Goal: Information Seeking & Learning: Learn about a topic

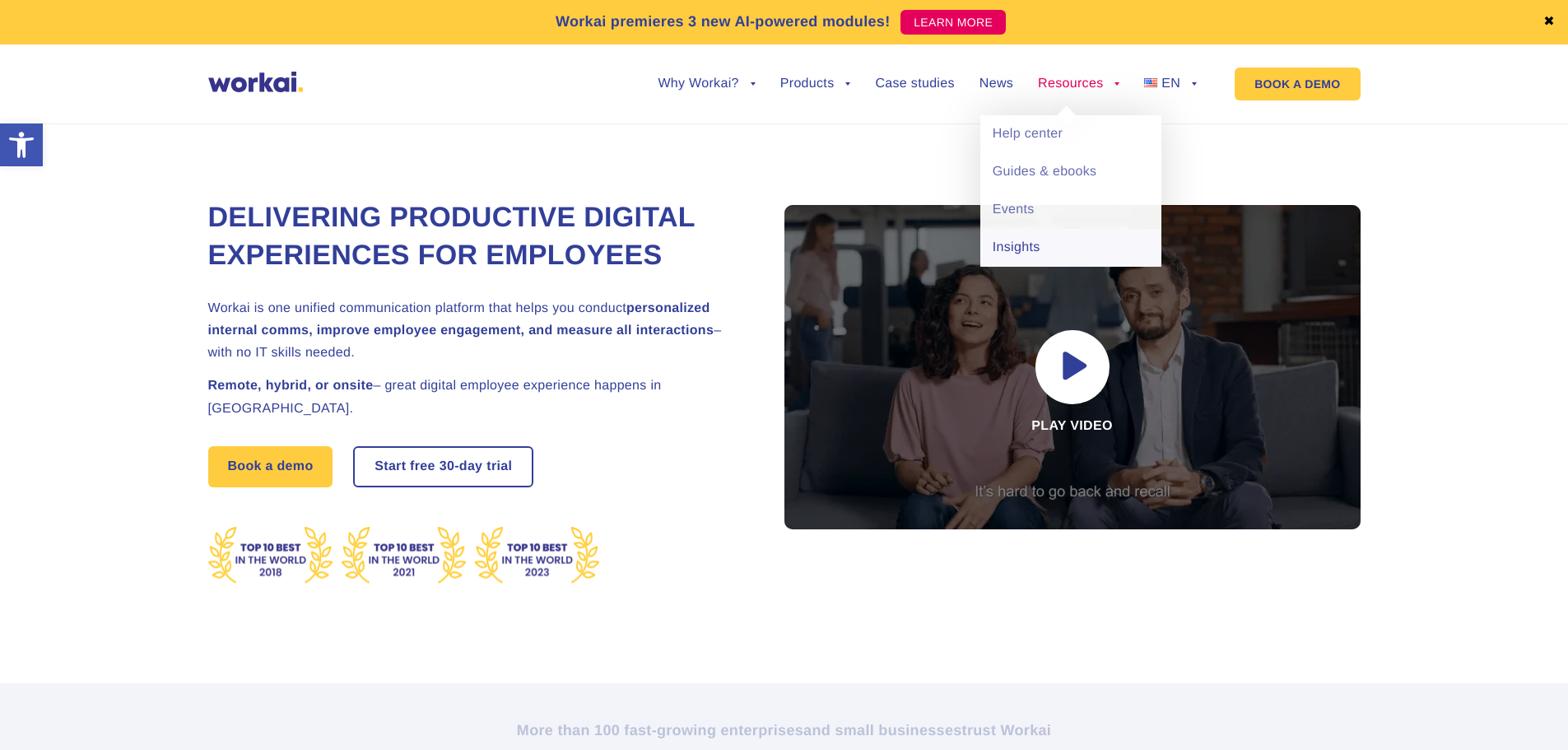
click at [1041, 236] on link "Insights" at bounding box center [1070, 248] width 181 height 38
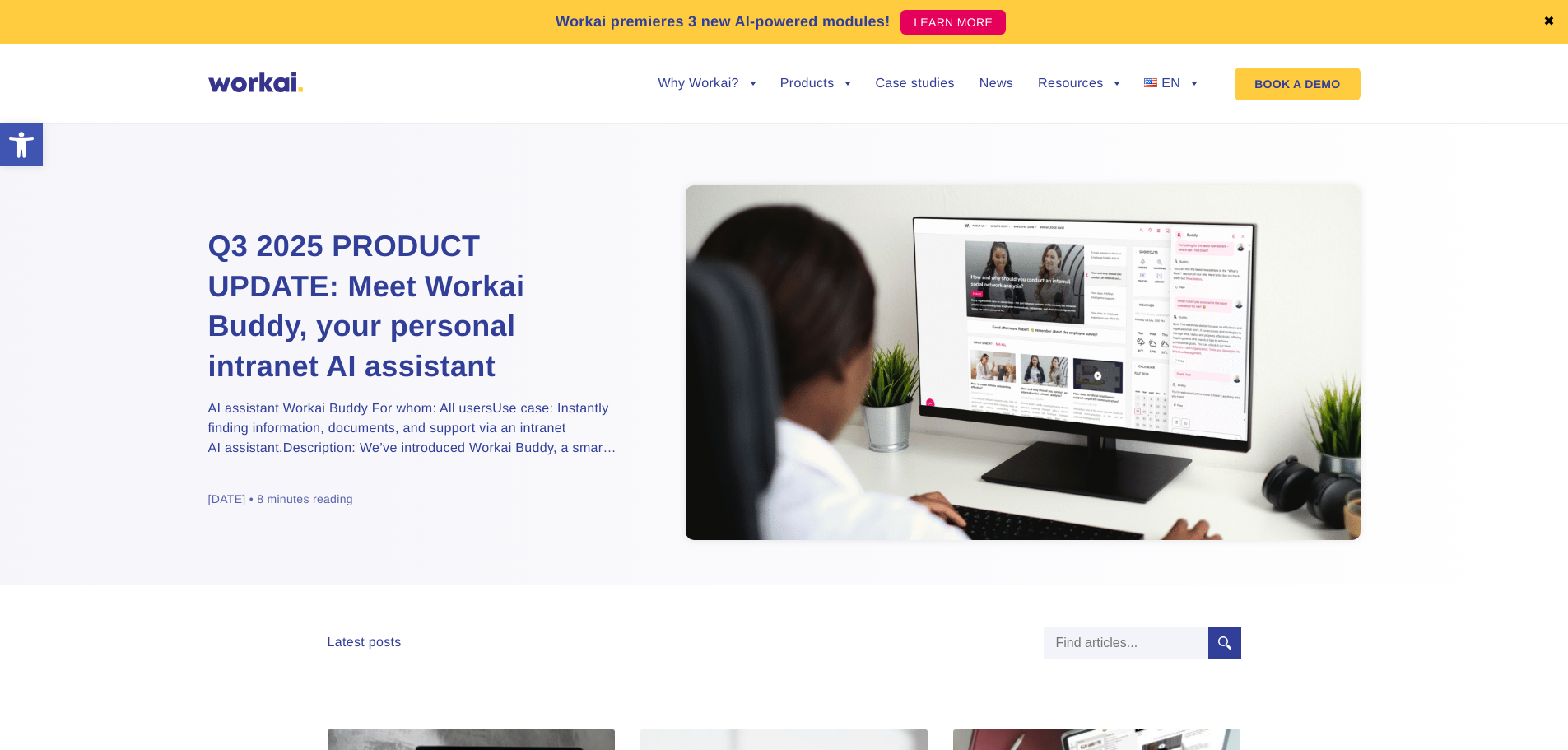
click at [370, 225] on div "Q3 2025 PRODUCT UPDATE: Meet Workai Buddy, your personal intranet AI assistant …" at bounding box center [434, 365] width 453 height 359
click at [366, 271] on h2 "Q3 2025 PRODUCT UPDATE: Meet Workai Buddy, your personal intranet AI assistant" at bounding box center [414, 306] width 411 height 160
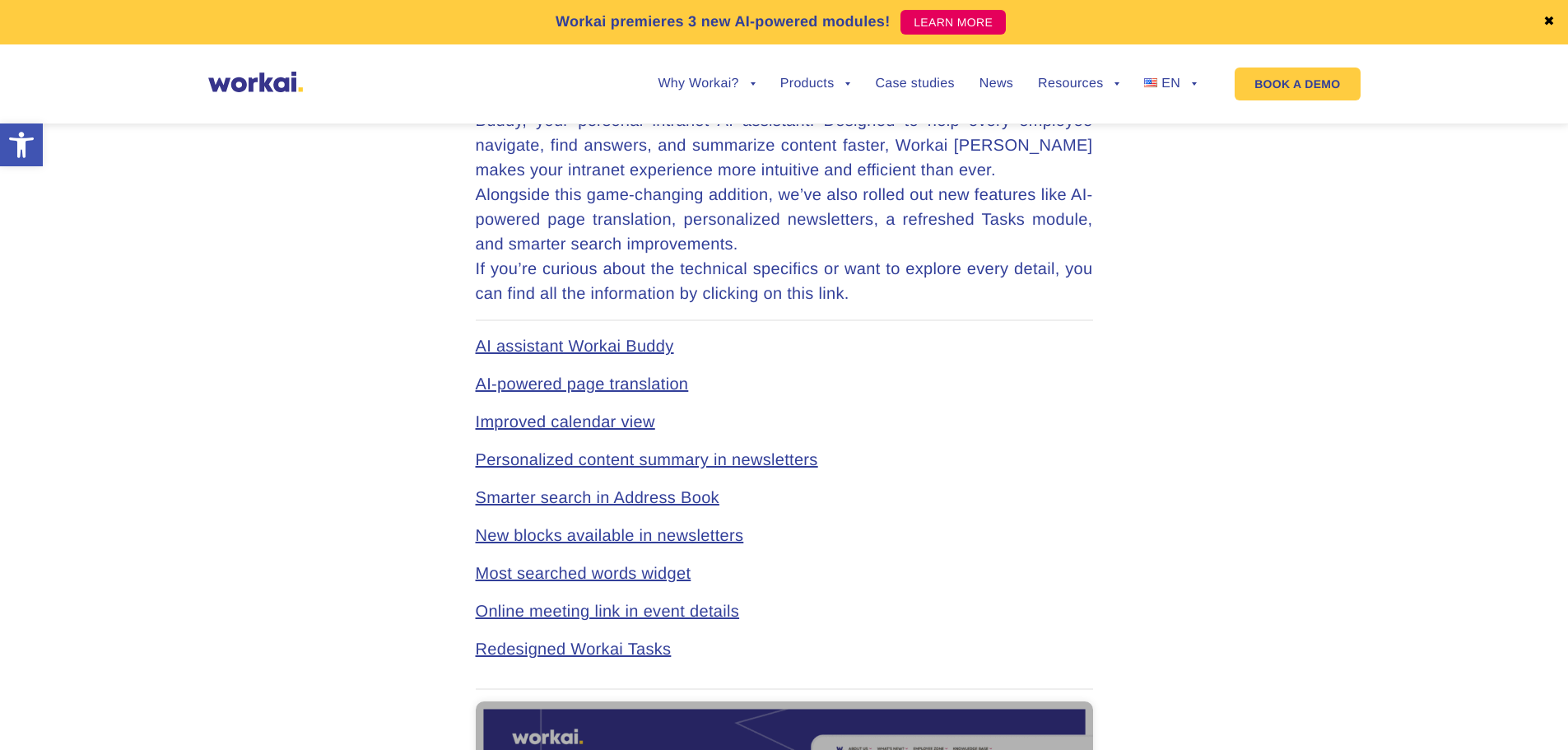
scroll to position [905, 0]
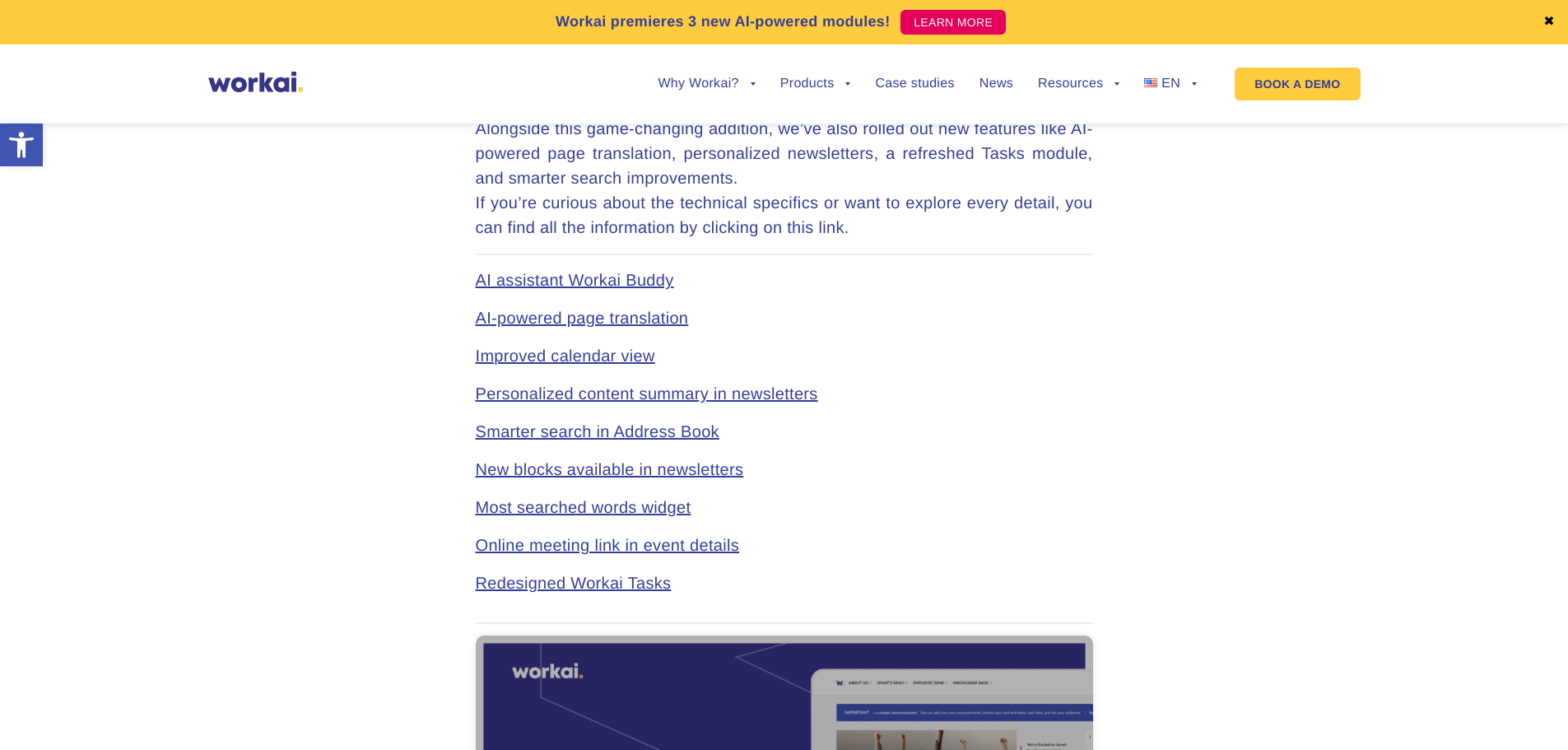
click at [614, 360] on link "Improved calendar view" at bounding box center [565, 355] width 179 height 18
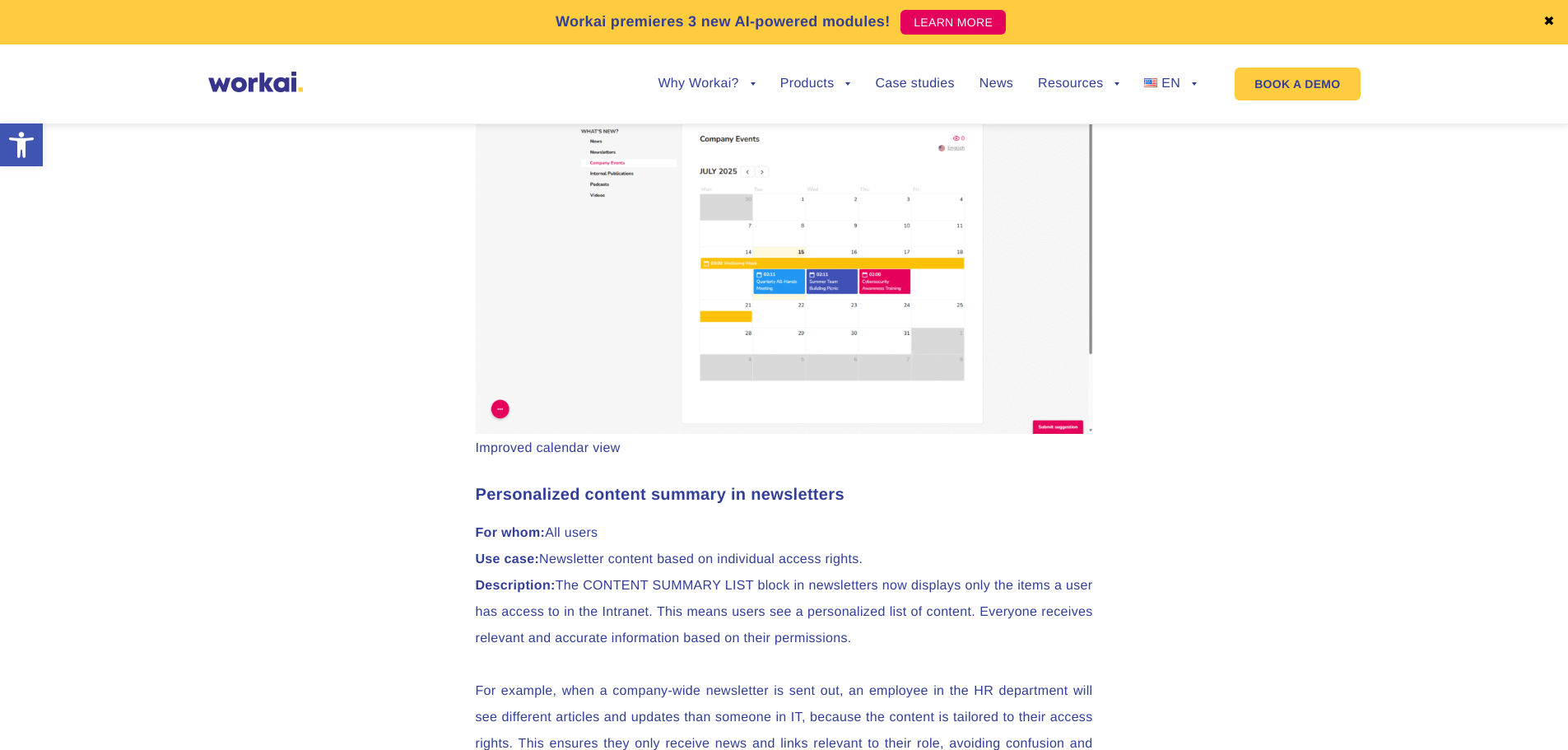
scroll to position [3963, 0]
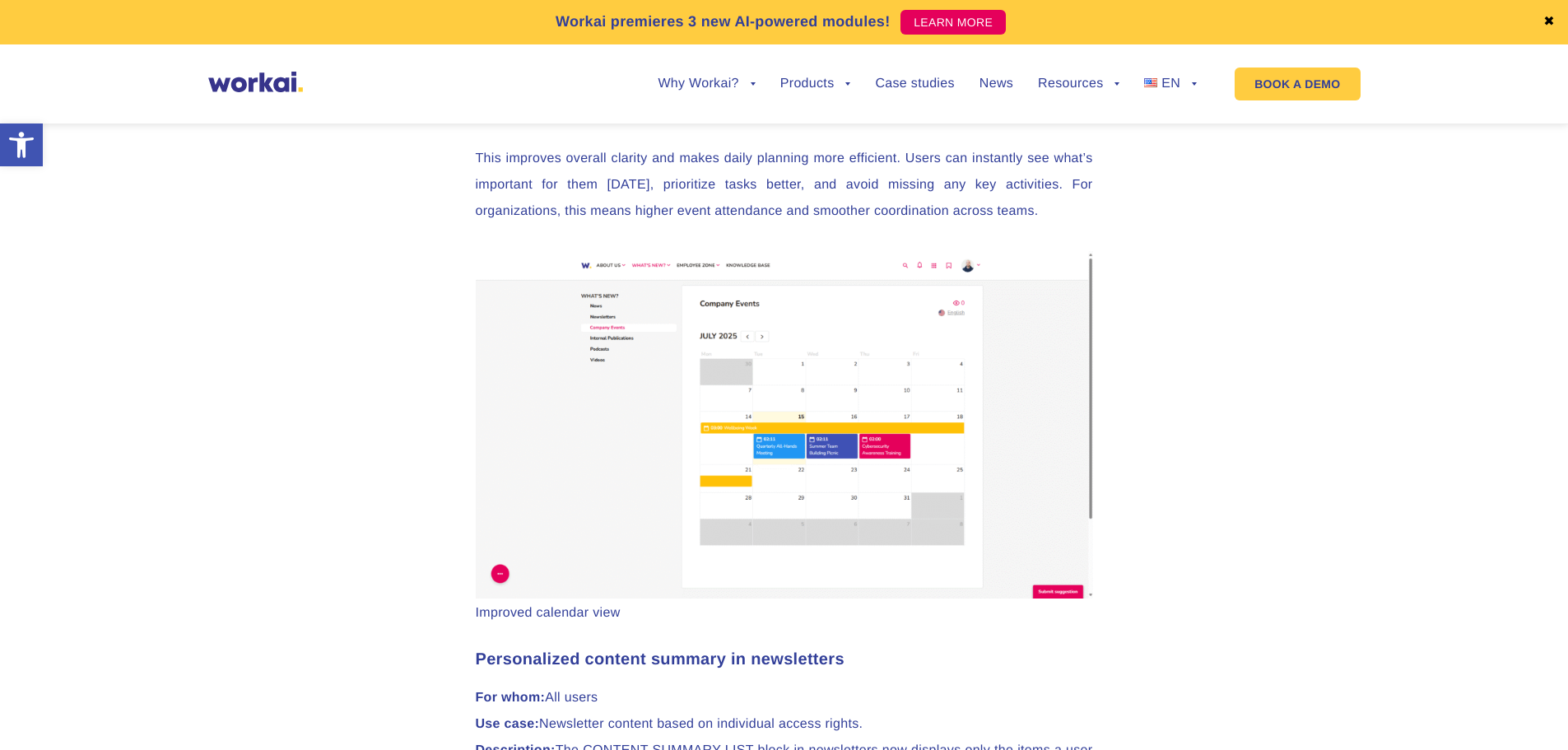
click at [777, 415] on img at bounding box center [784, 424] width 618 height 347
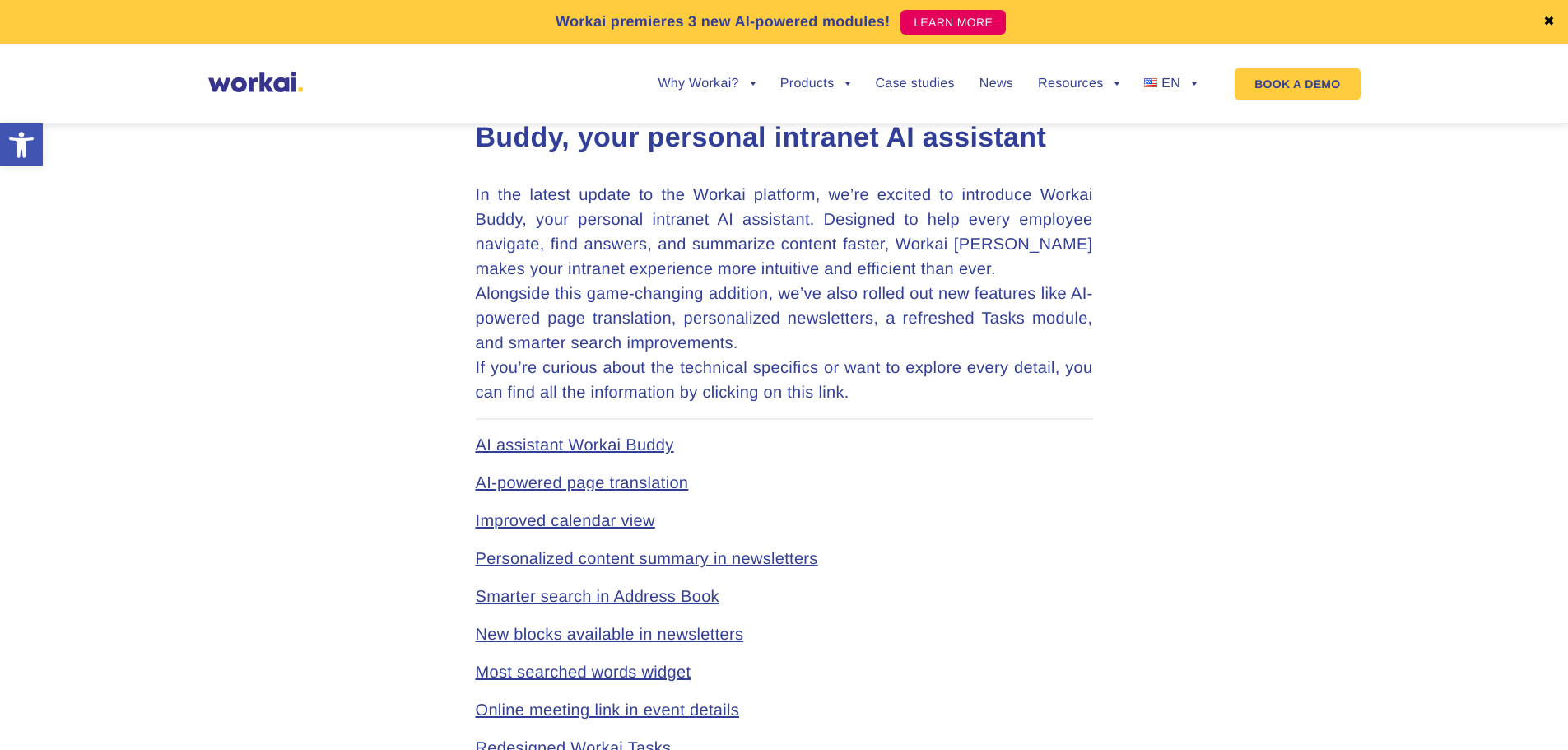
scroll to position [824, 0]
